Goal: Task Accomplishment & Management: Use online tool/utility

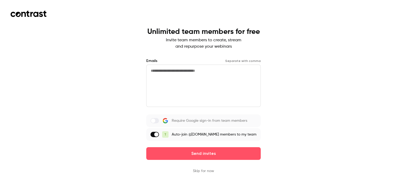
click at [306, 113] on div "Unlimited team members for free Invite team members to create, stream and repur…" at bounding box center [203, 94] width 407 height 189
click at [209, 174] on button "Skip for now" at bounding box center [203, 170] width 21 height 5
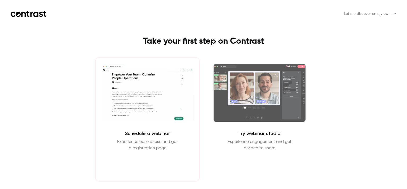
click at [164, 166] on button "Schedule webinar" at bounding box center [147, 164] width 45 height 13
